Goal: Information Seeking & Learning: Learn about a topic

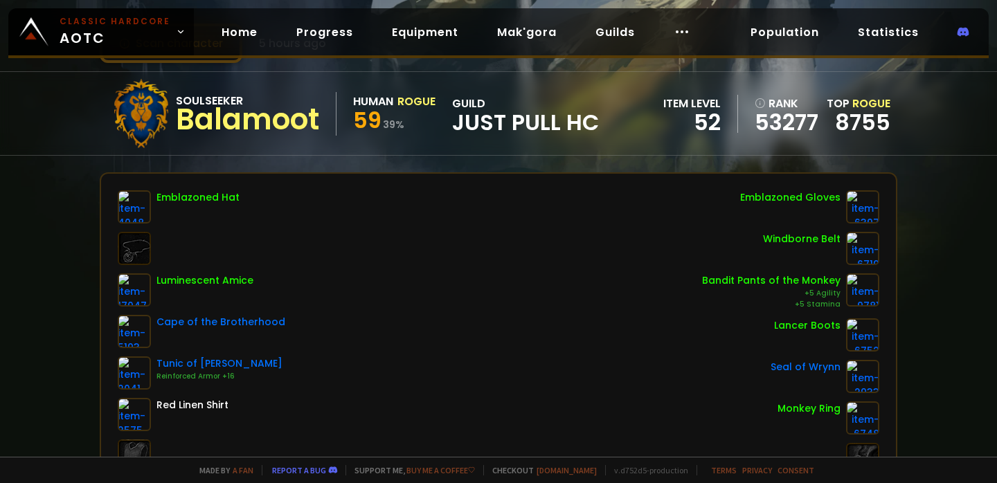
scroll to position [74, 0]
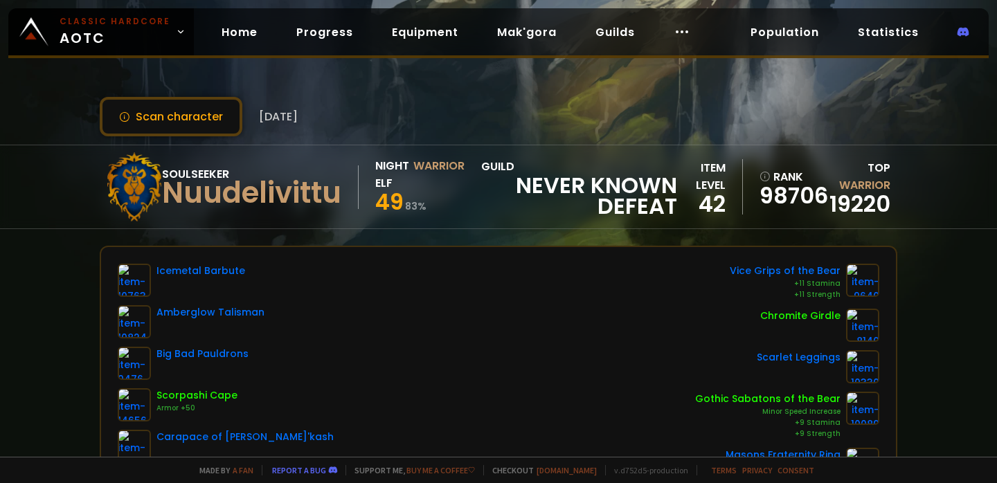
drag, startPoint x: 377, startPoint y: 203, endPoint x: 461, endPoint y: 187, distance: 84.6
click at [460, 187] on div "Night Elf Warrior 49 83 %" at bounding box center [419, 187] width 89 height 60
click at [445, 199] on div "49 83 %" at bounding box center [419, 204] width 89 height 25
drag, startPoint x: 434, startPoint y: 210, endPoint x: 422, endPoint y: 175, distance: 36.8
click at [422, 175] on div "Night Elf Warrior 49 83 %" at bounding box center [419, 187] width 89 height 60
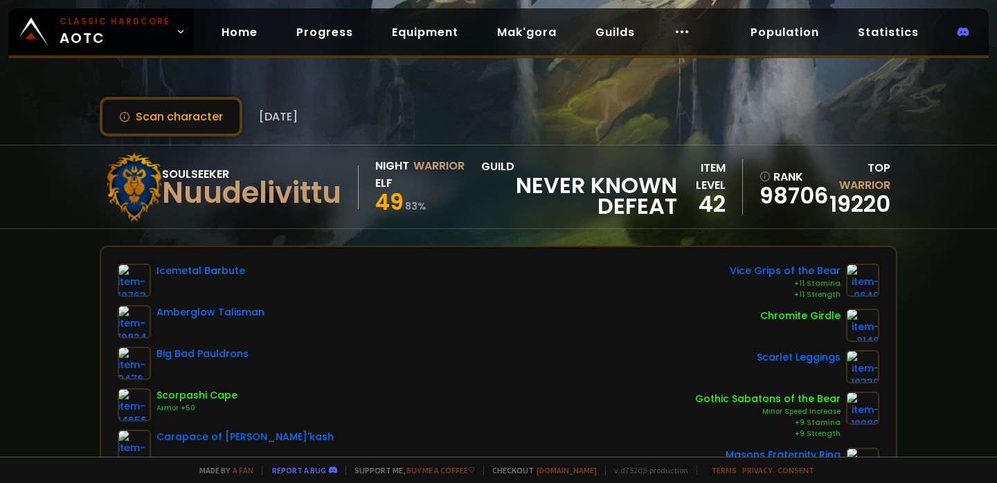
click at [425, 183] on div "Warrior" at bounding box center [438, 174] width 51 height 35
